Goal: Transaction & Acquisition: Purchase product/service

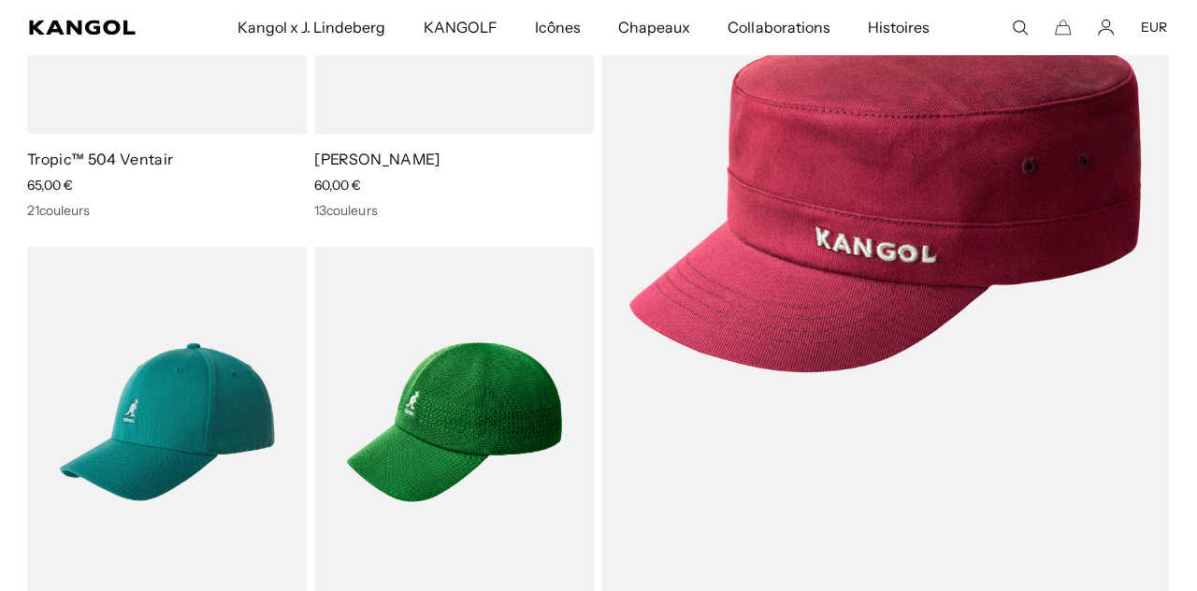
scroll to position [0, 385]
click at [0, 0] on img at bounding box center [0, 0] width 0 height 0
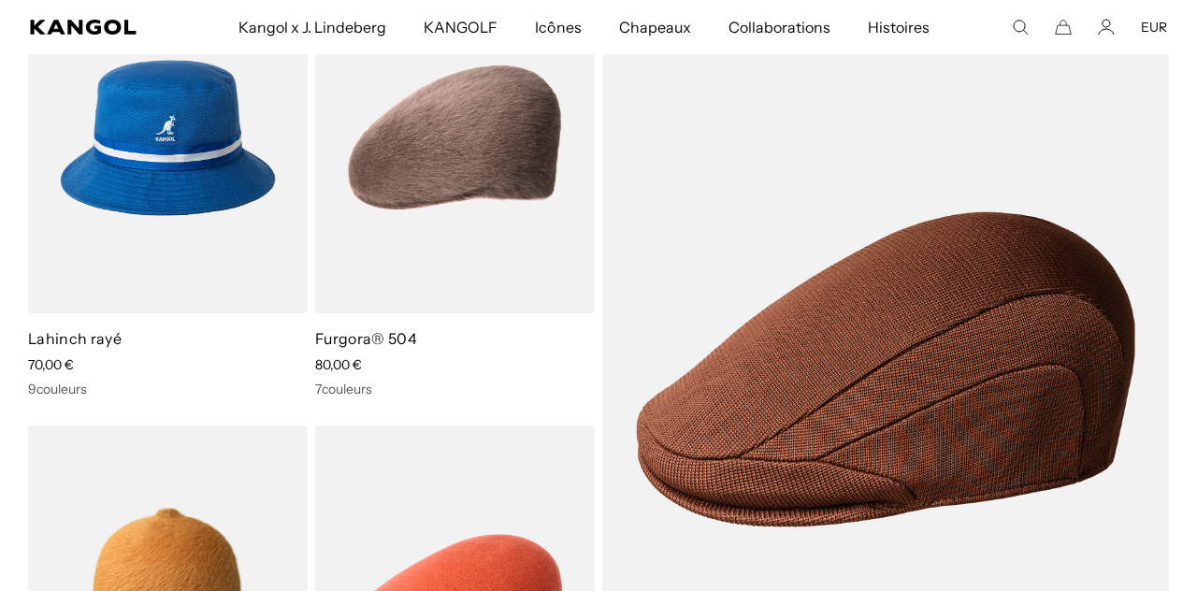
scroll to position [2188, 0]
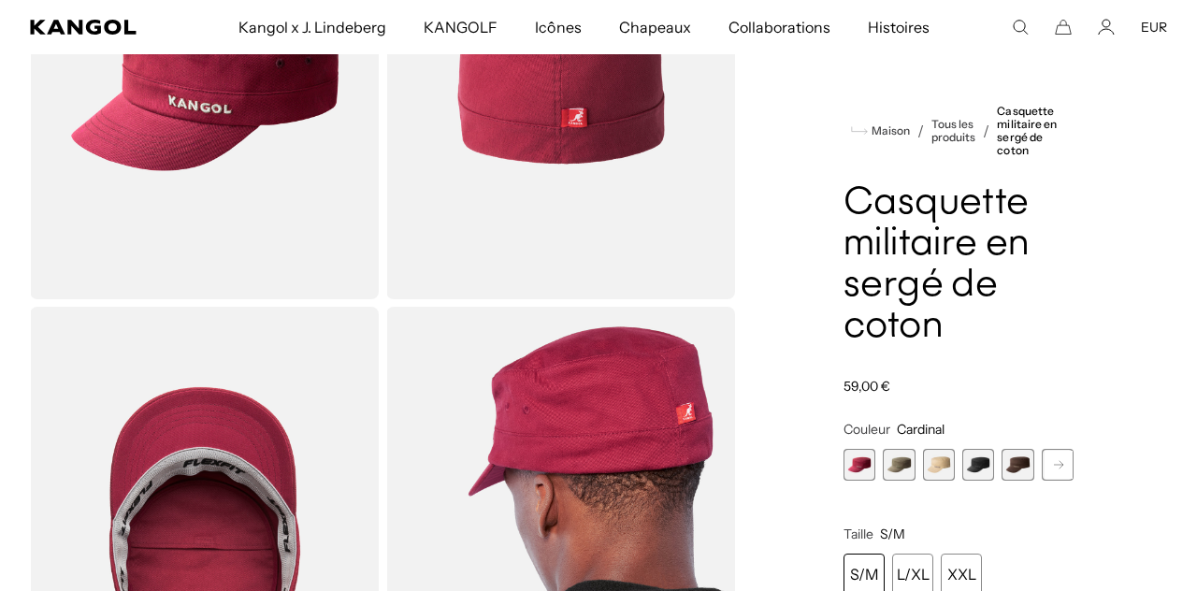
click at [902, 463] on span "2 sur 9" at bounding box center [899, 465] width 32 height 32
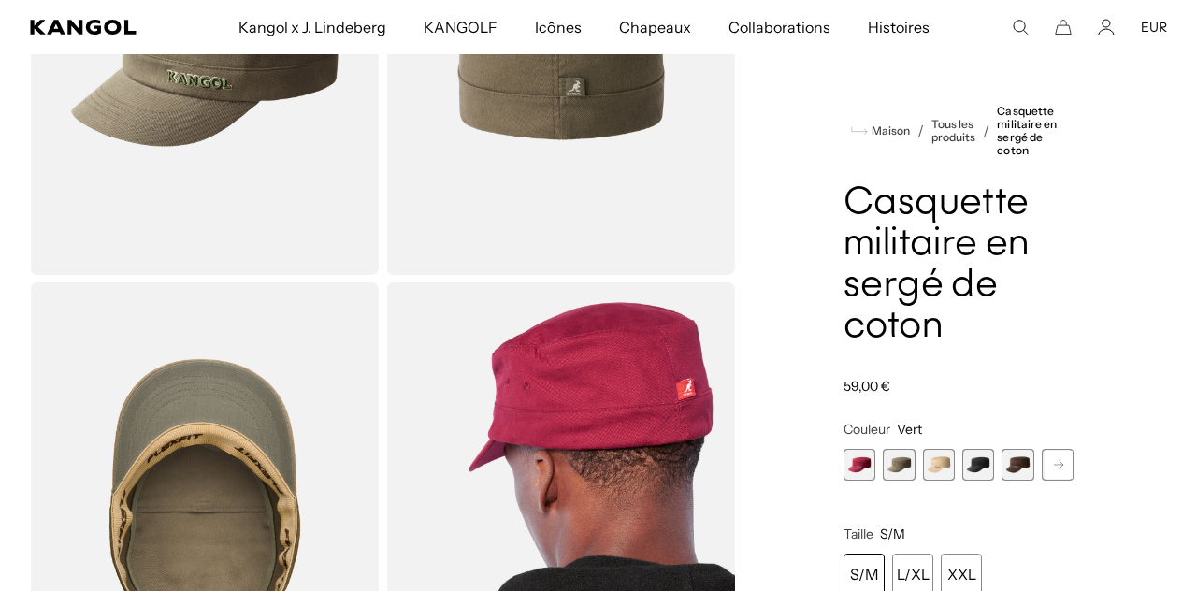
click at [937, 471] on span "3 sur 9" at bounding box center [939, 465] width 32 height 32
